Goal: Go to known website: Access a specific website the user already knows

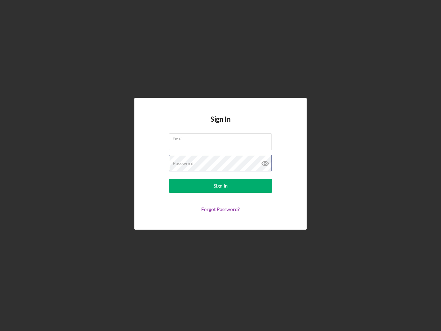
click at [221, 165] on div "Password" at bounding box center [220, 163] width 103 height 17
click at [265, 163] on icon at bounding box center [265, 163] width 17 height 17
